Goal: Register for event/course

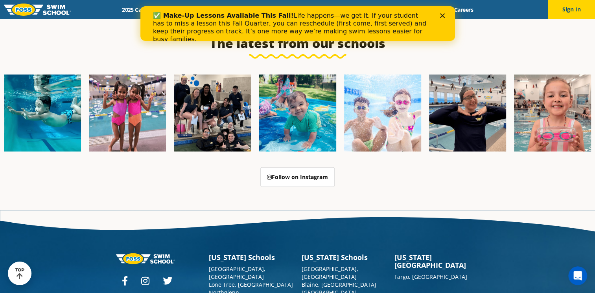
scroll to position [1998, 0]
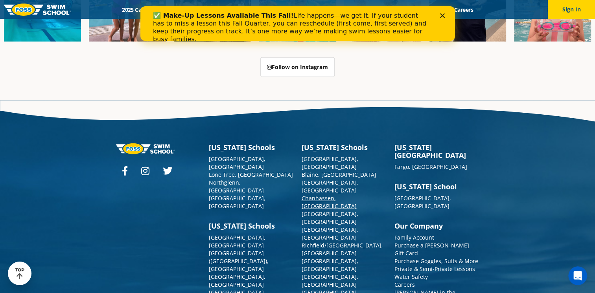
click at [317, 195] on link "Chanhassen, [GEOGRAPHIC_DATA]" at bounding box center [329, 202] width 55 height 15
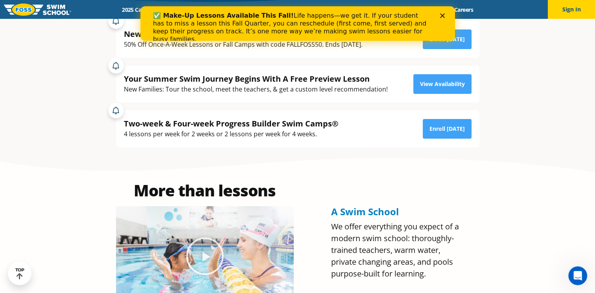
scroll to position [118, 0]
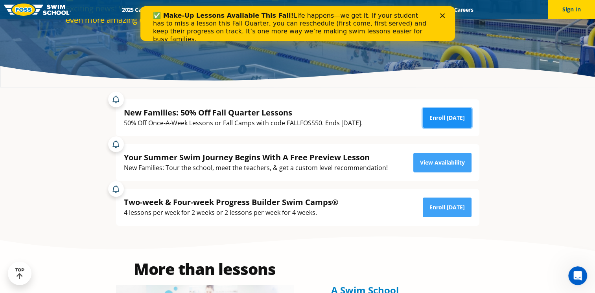
click at [437, 118] on link "Enroll [DATE]" at bounding box center [447, 118] width 49 height 20
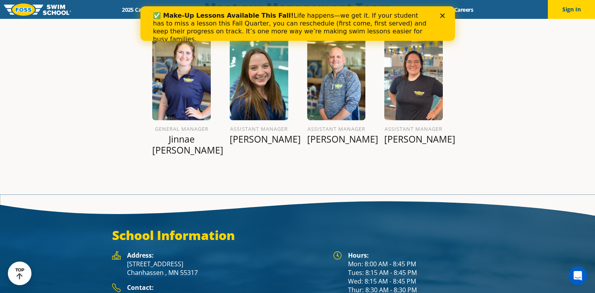
scroll to position [933, 0]
